Goal: Find specific page/section: Find specific page/section

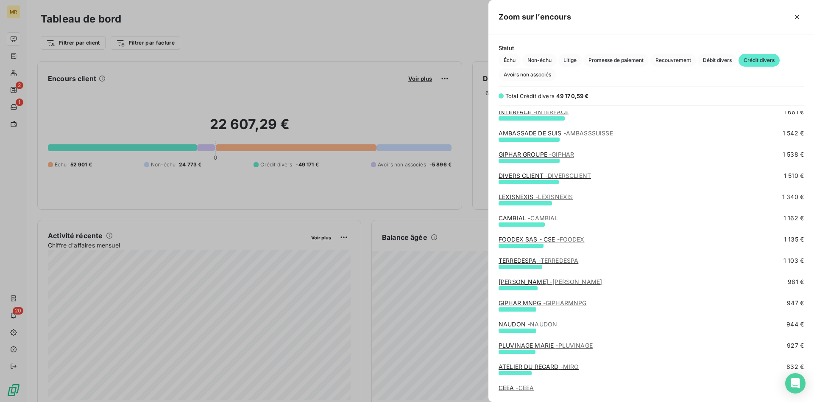
scroll to position [146, 0]
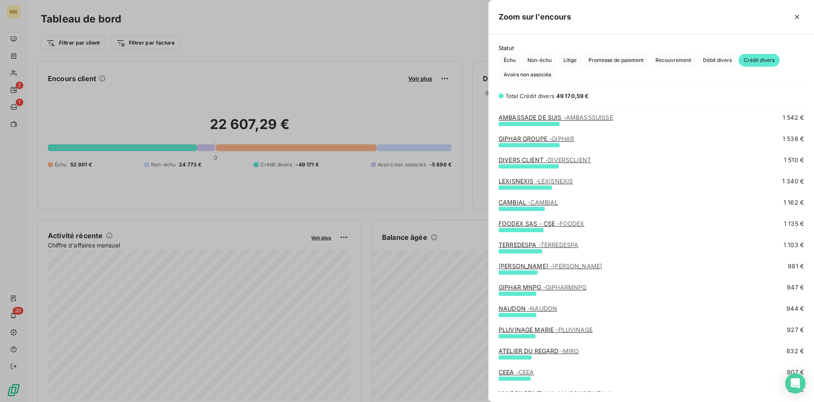
click at [550, 264] on span "- [PERSON_NAME]" at bounding box center [576, 265] width 52 height 7
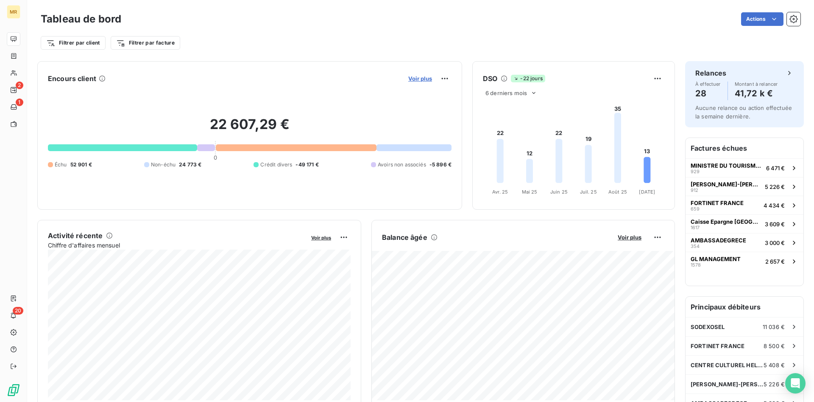
click at [421, 77] on span "Voir plus" at bounding box center [420, 78] width 24 height 7
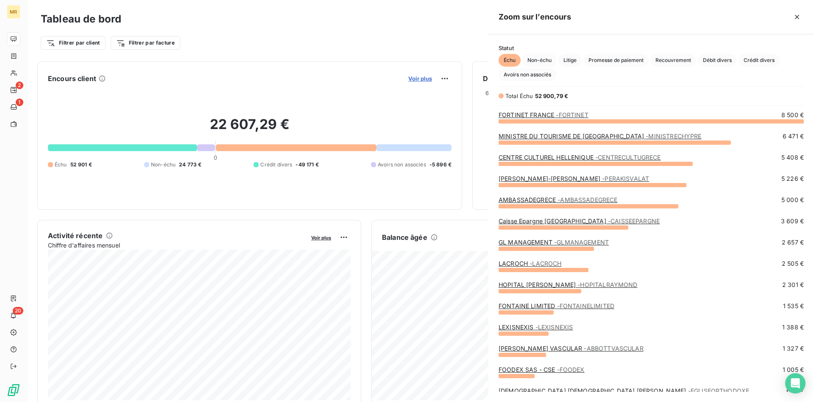
scroll to position [281, 326]
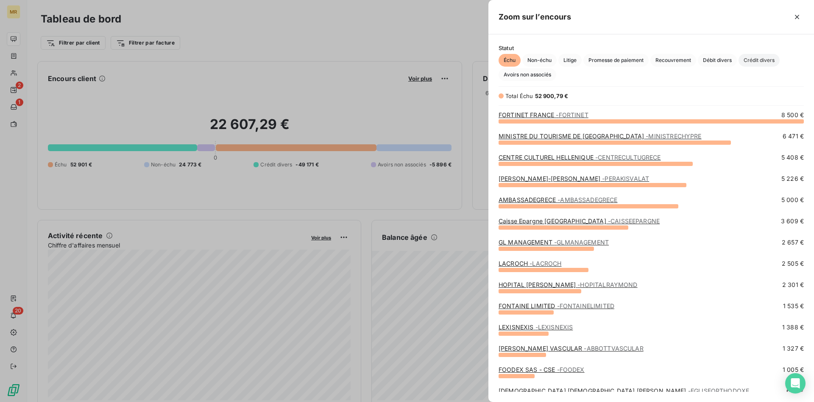
click at [770, 61] on span "Crédit divers" at bounding box center [759, 60] width 41 height 13
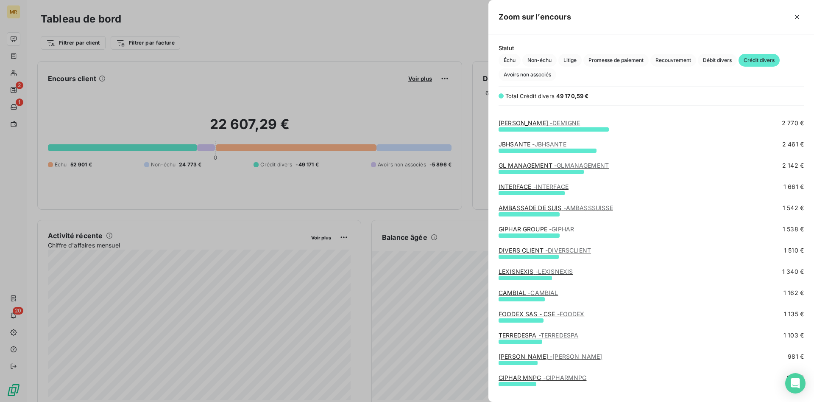
scroll to position [173, 0]
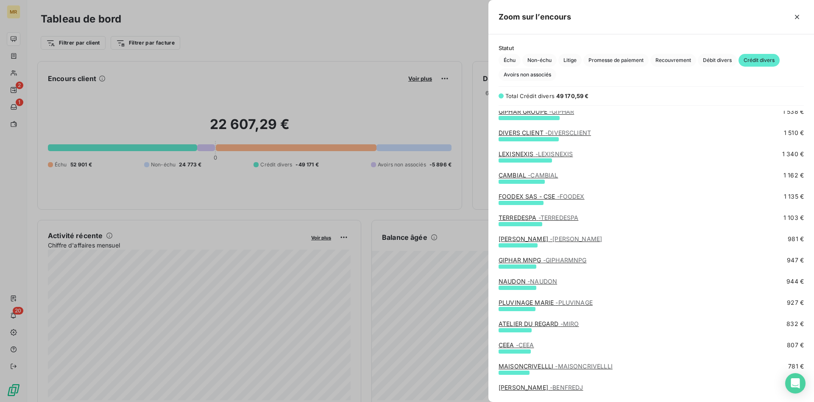
click at [550, 240] on span "- [PERSON_NAME]" at bounding box center [576, 238] width 52 height 7
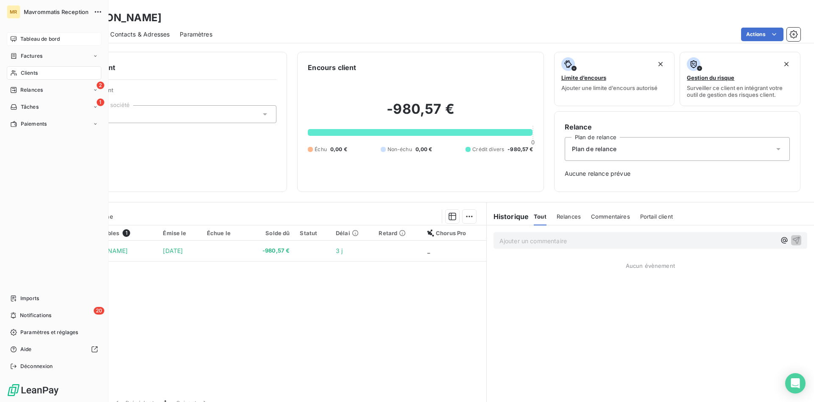
click at [52, 37] on span "Tableau de bord" at bounding box center [39, 39] width 39 height 8
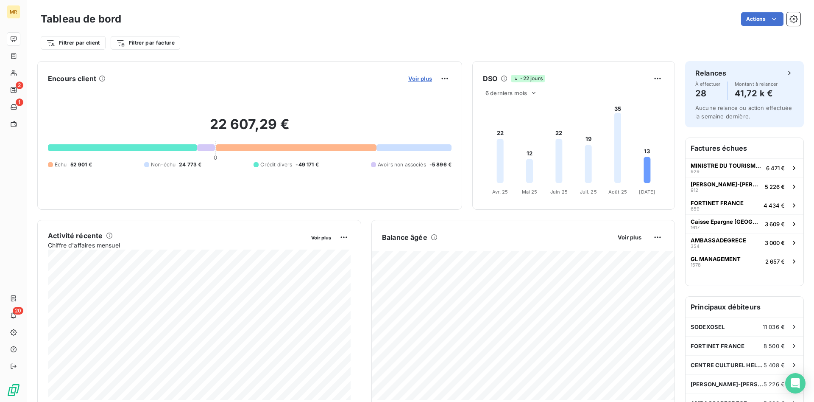
click at [426, 80] on span "Voir plus" at bounding box center [420, 78] width 24 height 7
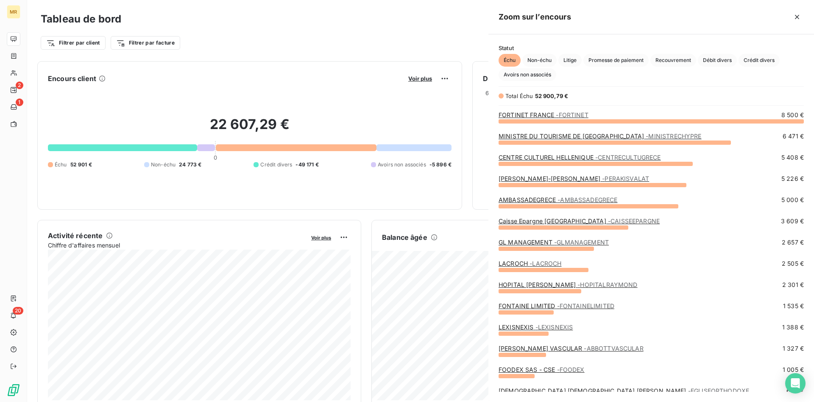
scroll to position [281, 326]
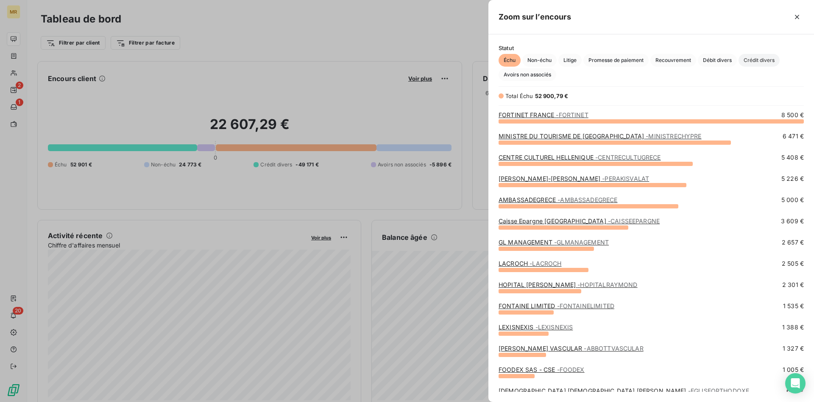
click at [767, 60] on span "Crédit divers" at bounding box center [759, 60] width 41 height 13
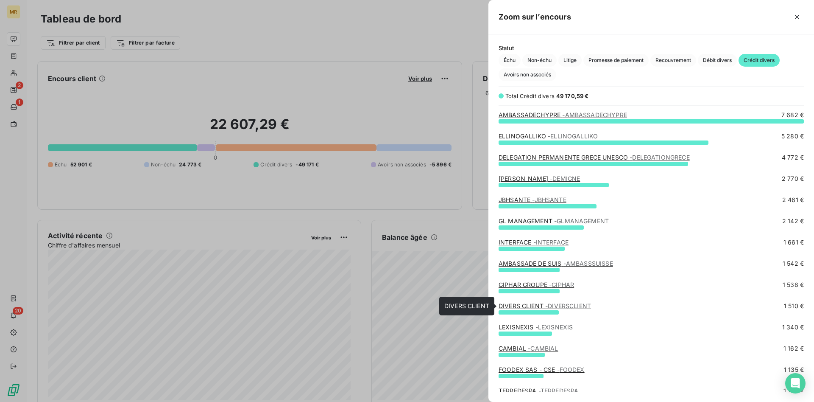
click at [555, 305] on span "- DIVERSCLIENT" at bounding box center [568, 305] width 46 height 7
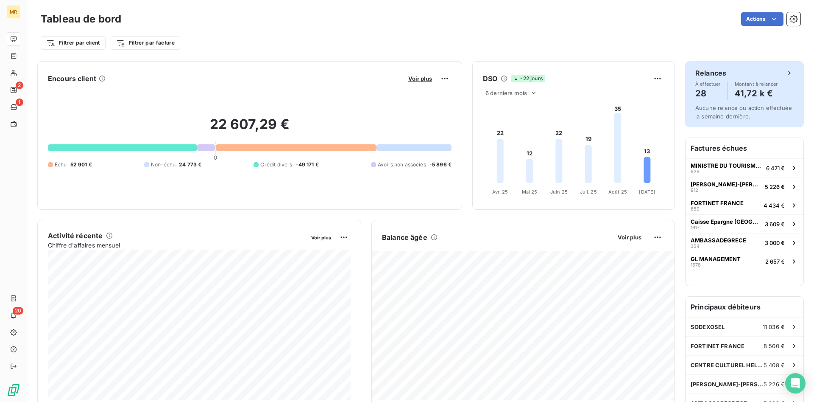
drag, startPoint x: 423, startPoint y: 77, endPoint x: 706, endPoint y: 85, distance: 283.8
click at [471, 76] on div "Encours client Voir plus 22 607,29 € 0 Échu 52 901 € Non-échu 24 773 € Crédit d…" at bounding box center [356, 135] width 638 height 148
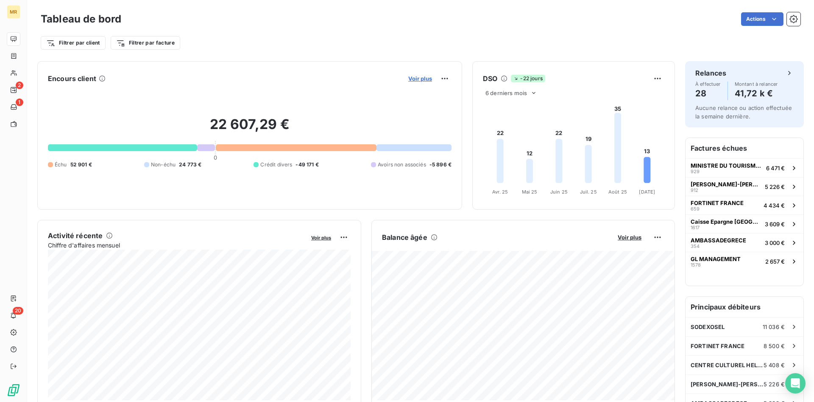
click at [425, 78] on span "Voir plus" at bounding box center [420, 78] width 24 height 7
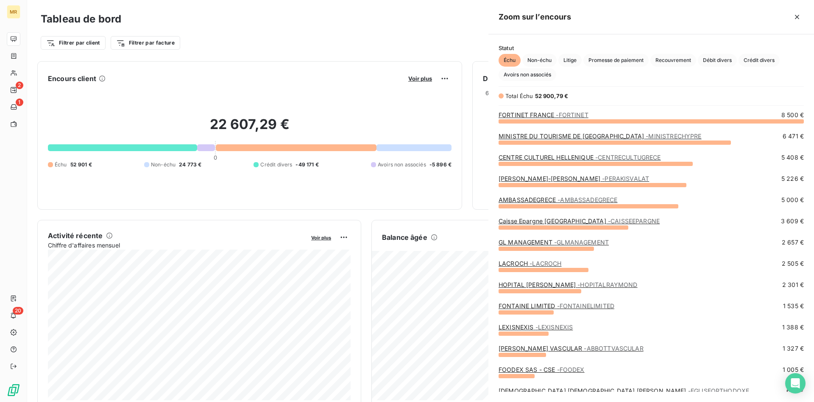
scroll to position [402, 326]
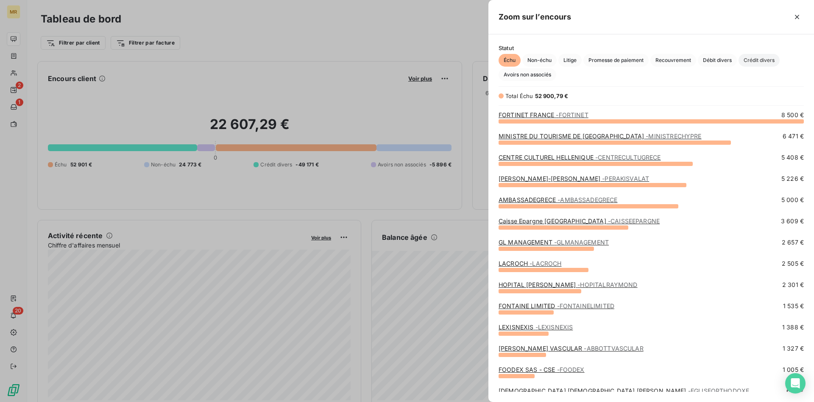
click at [760, 54] on div "Statut Échu Non-échu Litige Promesse de paiement Recouvrement Débit divers Créd…" at bounding box center [651, 63] width 326 height 36
click at [762, 56] on span "Crédit divers" at bounding box center [759, 60] width 41 height 13
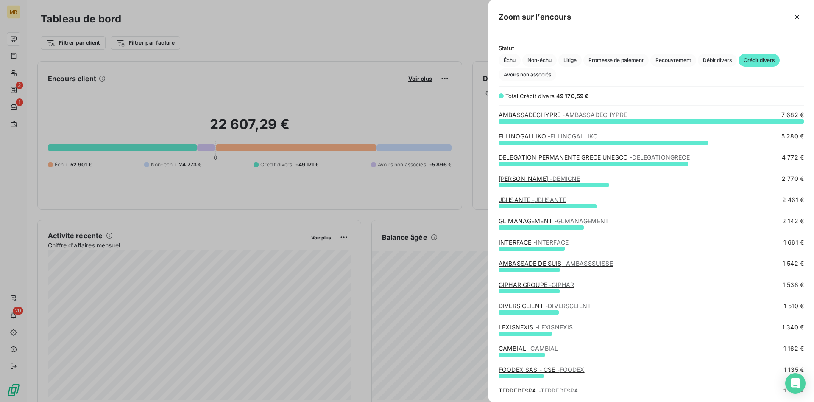
click at [514, 308] on link "DIVERS CLIENT - DIVERSCLIENT" at bounding box center [545, 305] width 92 height 7
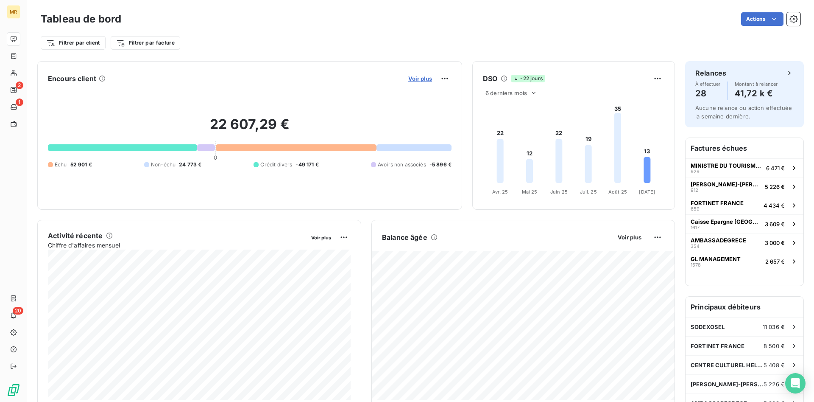
click at [413, 77] on span "Voir plus" at bounding box center [420, 78] width 24 height 7
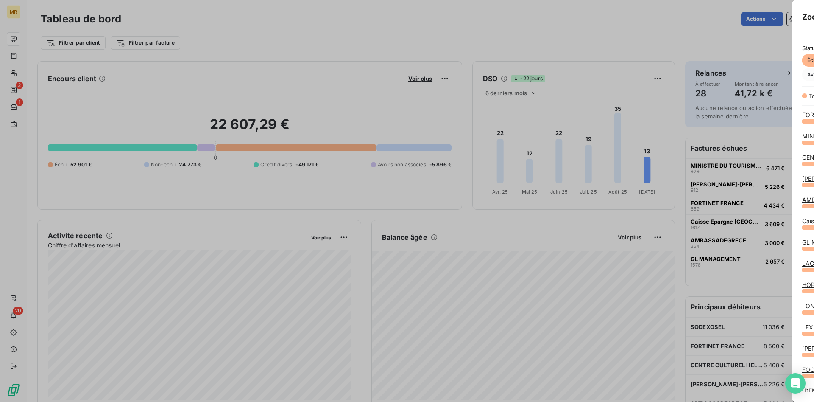
scroll to position [402, 326]
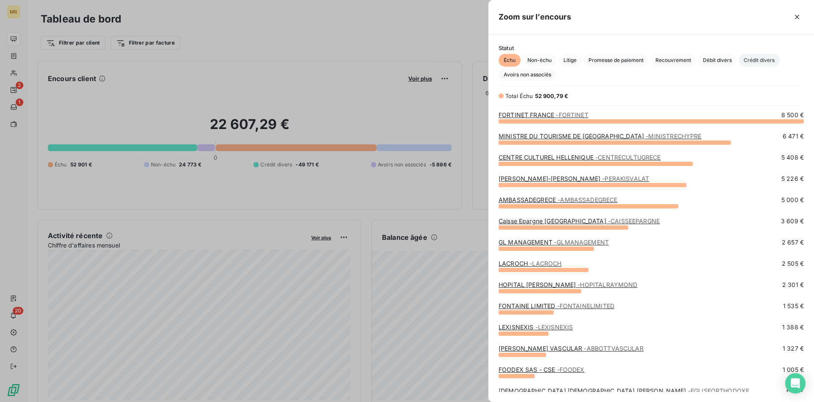
click at [764, 61] on span "Crédit divers" at bounding box center [759, 60] width 41 height 13
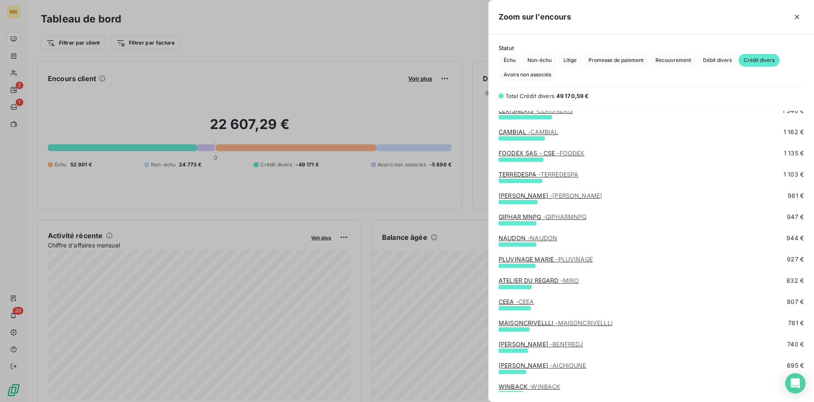
scroll to position [259, 0]
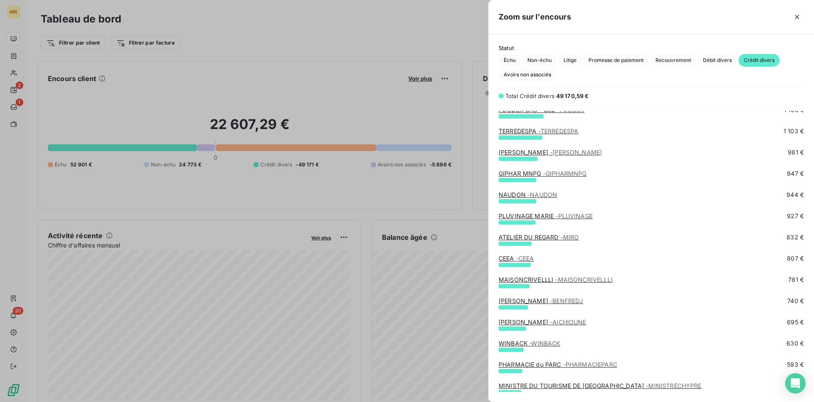
click at [532, 194] on span "- NAUDON" at bounding box center [542, 194] width 30 height 7
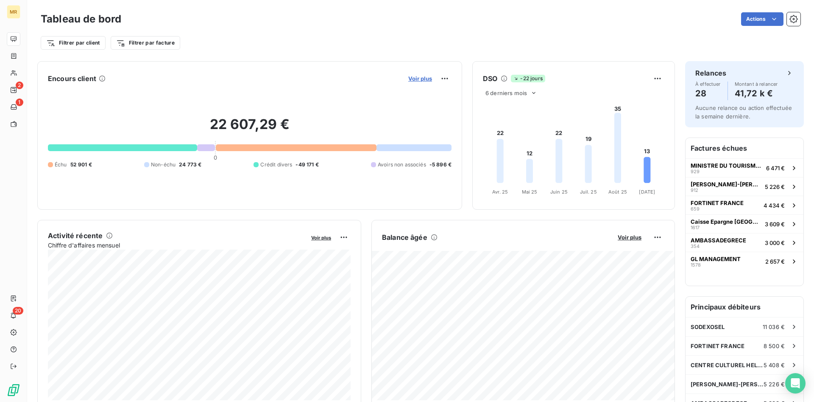
click at [425, 80] on span "Voir plus" at bounding box center [420, 78] width 24 height 7
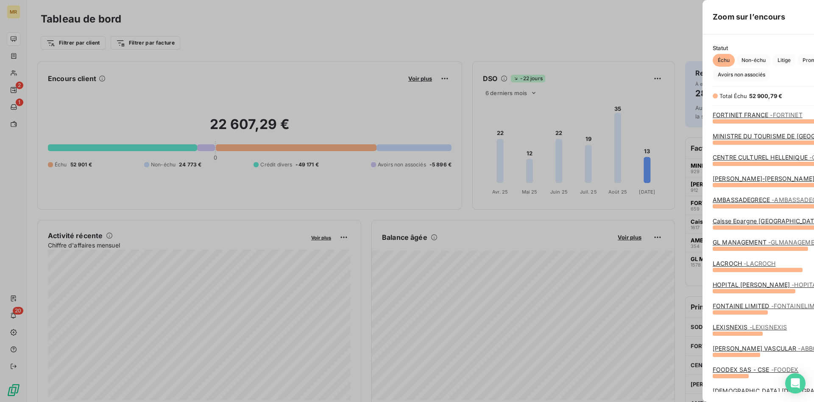
scroll to position [402, 326]
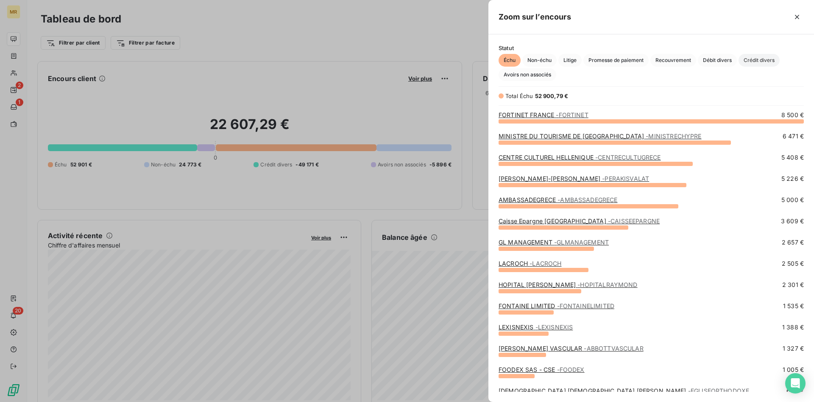
drag, startPoint x: 761, startPoint y: 58, endPoint x: 675, endPoint y: 36, distance: 88.1
click at [761, 58] on span "Crédit divers" at bounding box center [759, 60] width 41 height 13
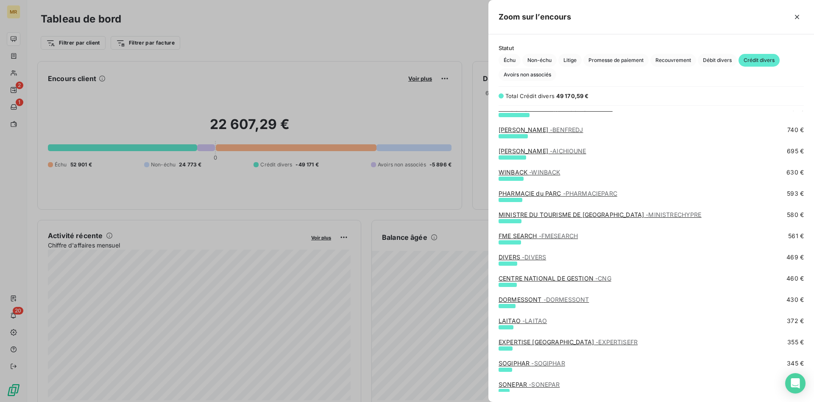
scroll to position [476, 0]
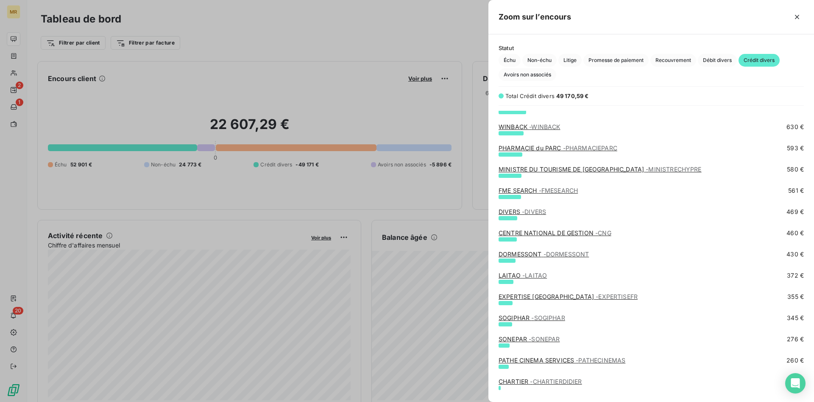
click at [427, 76] on div at bounding box center [407, 201] width 814 height 402
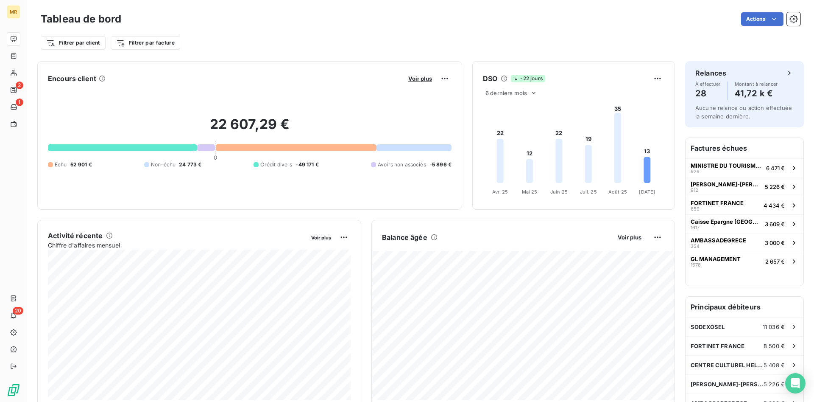
click at [427, 78] on span "Voir plus" at bounding box center [420, 78] width 24 height 7
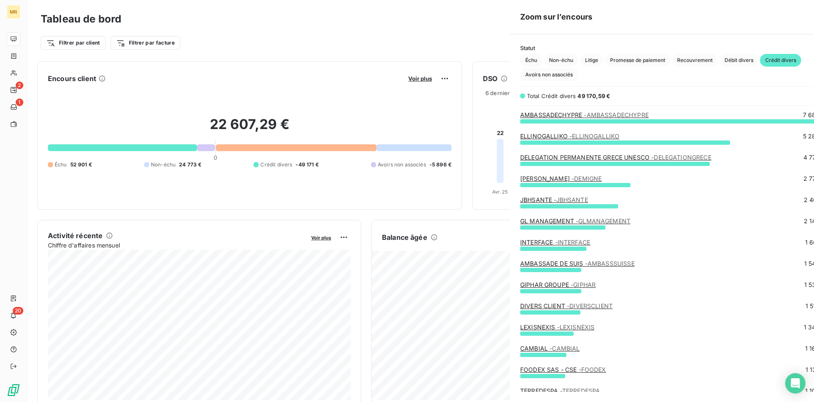
scroll to position [402, 326]
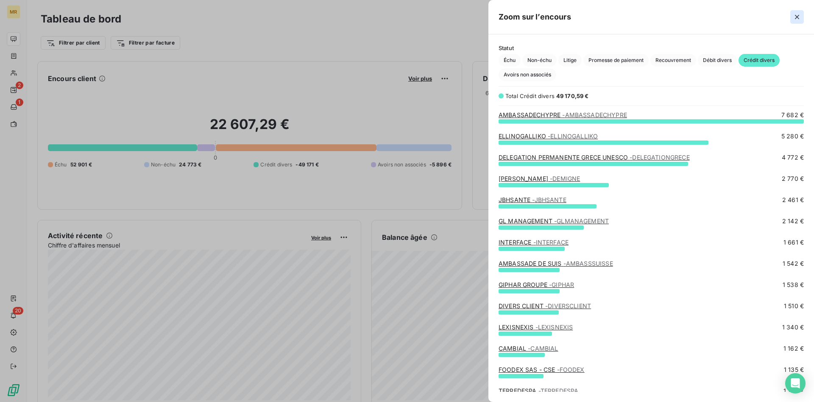
click at [797, 17] on icon "button" at bounding box center [797, 17] width 4 height 4
